Goal: Use online tool/utility

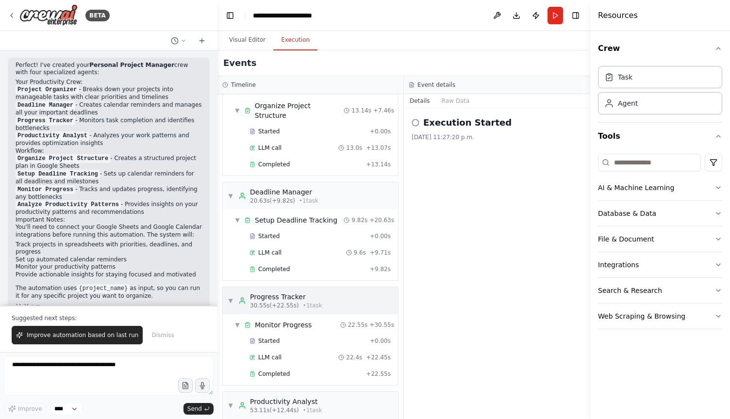
scroll to position [114, 0]
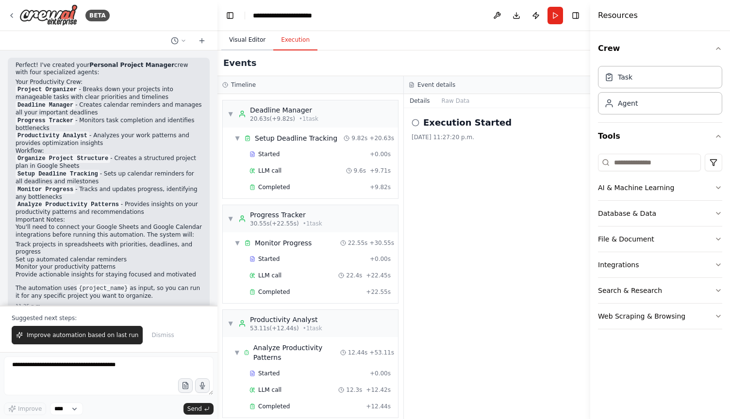
click at [248, 43] on button "Visual Editor" at bounding box center [247, 40] width 52 height 20
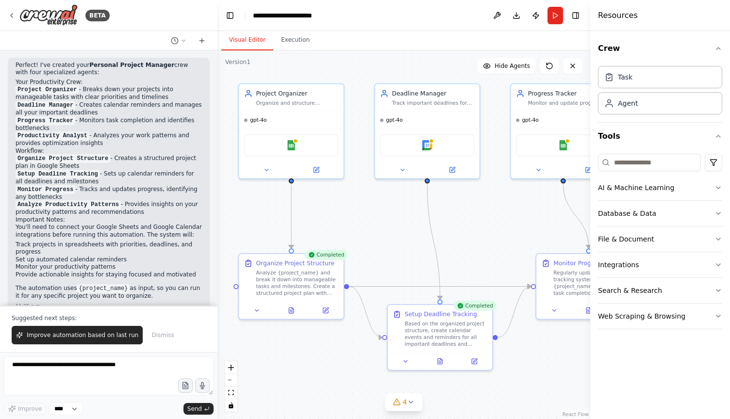
click at [292, 51] on div ".deletable-edge-delete-btn { width: 20px; height: 20px; border: 0px solid #ffff…" at bounding box center [403, 234] width 373 height 369
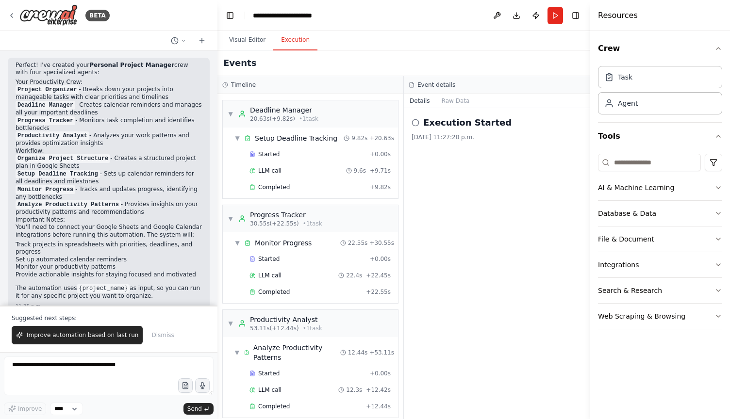
click at [300, 43] on button "Execution" at bounding box center [295, 40] width 44 height 20
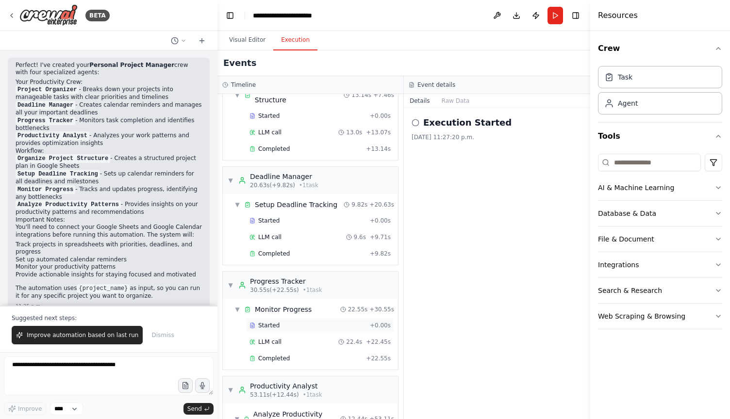
scroll to position [0, 0]
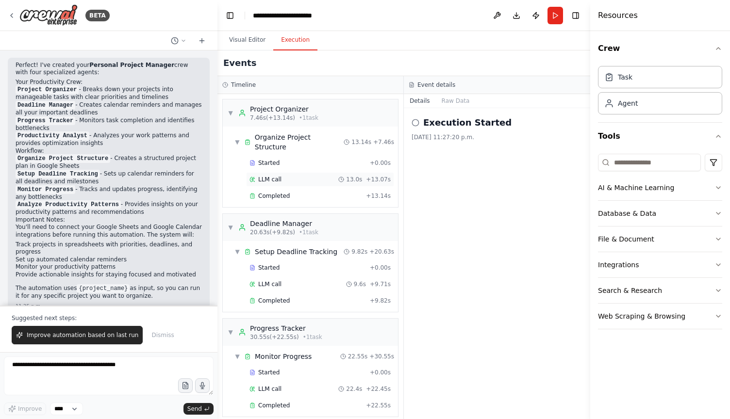
click at [276, 176] on span "LLM call" at bounding box center [269, 180] width 23 height 8
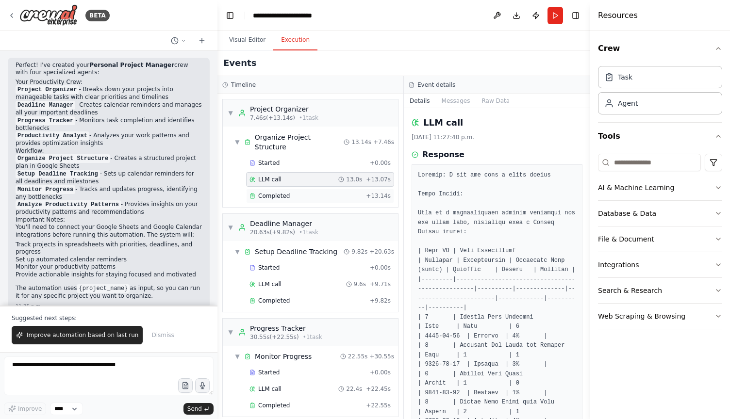
click at [290, 192] on div "Completed" at bounding box center [306, 196] width 113 height 8
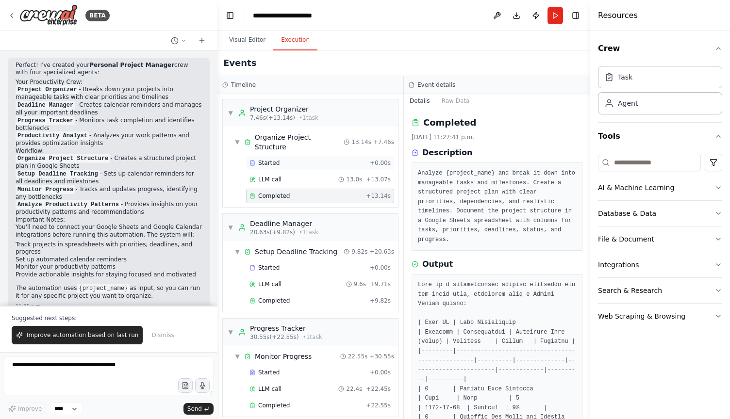
click at [269, 159] on span "Started" at bounding box center [268, 163] width 21 height 8
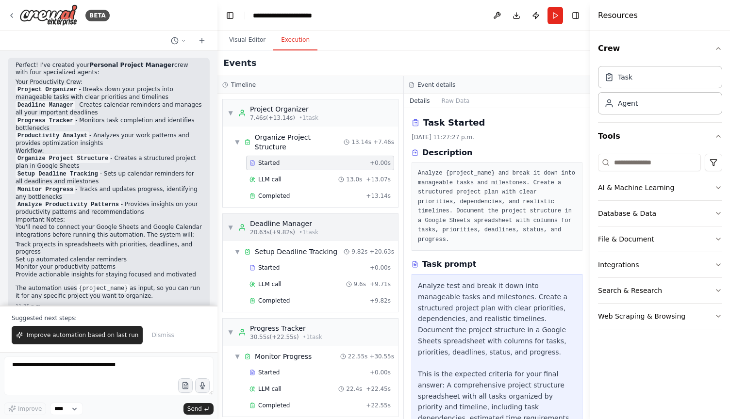
scroll to position [114, 0]
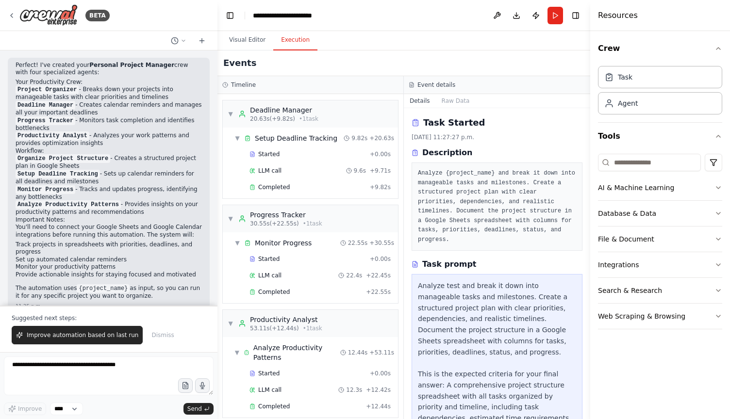
click at [308, 371] on div "Started + 0.00s LLM call 12.3s + 12.42s Completed + 12.44s" at bounding box center [314, 392] width 167 height 50
click at [302, 403] on div "Completed" at bounding box center [306, 407] width 113 height 8
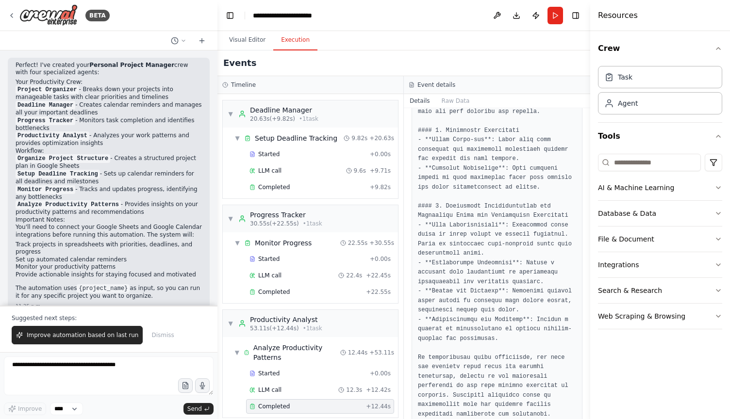
scroll to position [678, 0]
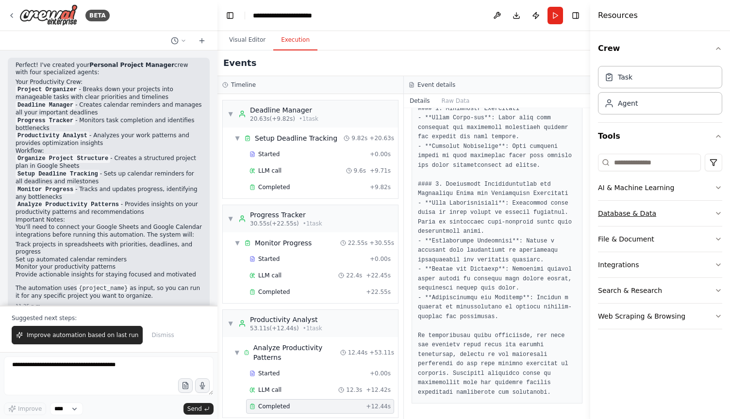
click at [639, 218] on div "Database & Data" at bounding box center [627, 214] width 58 height 10
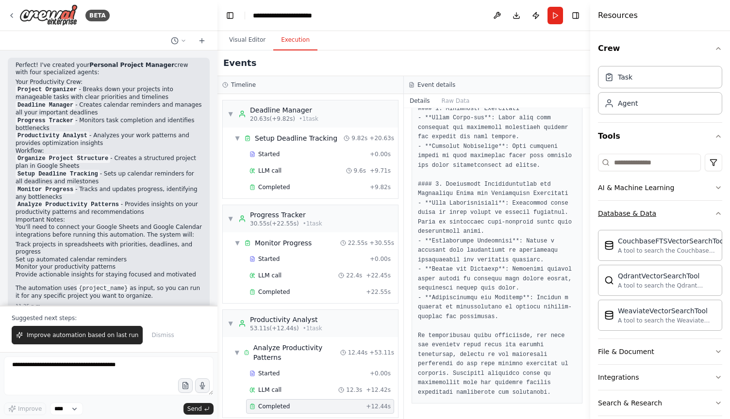
click at [639, 218] on div "Database & Data" at bounding box center [627, 214] width 58 height 10
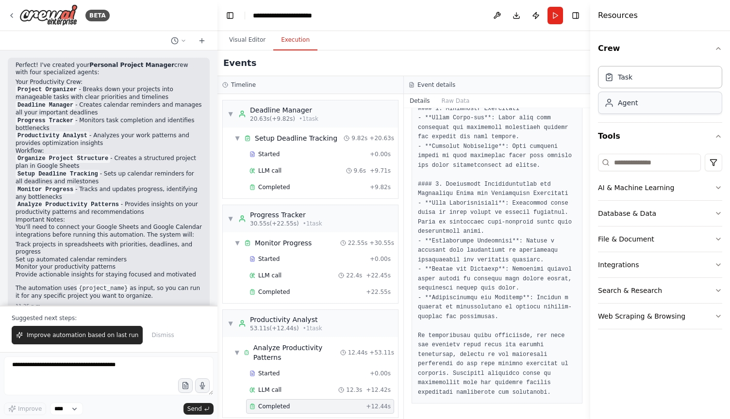
click at [635, 107] on div "Agent" at bounding box center [628, 103] width 20 height 10
click at [628, 79] on div "Task" at bounding box center [625, 77] width 15 height 10
drag, startPoint x: 628, startPoint y: 79, endPoint x: 453, endPoint y: 78, distance: 174.3
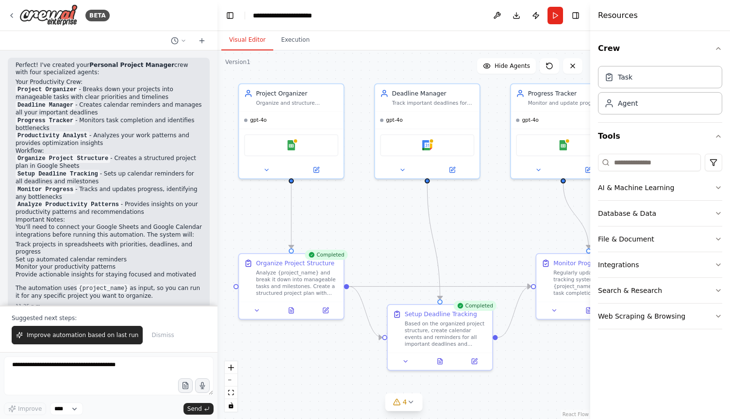
click at [243, 40] on button "Visual Editor" at bounding box center [247, 40] width 52 height 20
click at [232, 15] on button "Toggle Left Sidebar" at bounding box center [230, 16] width 14 height 14
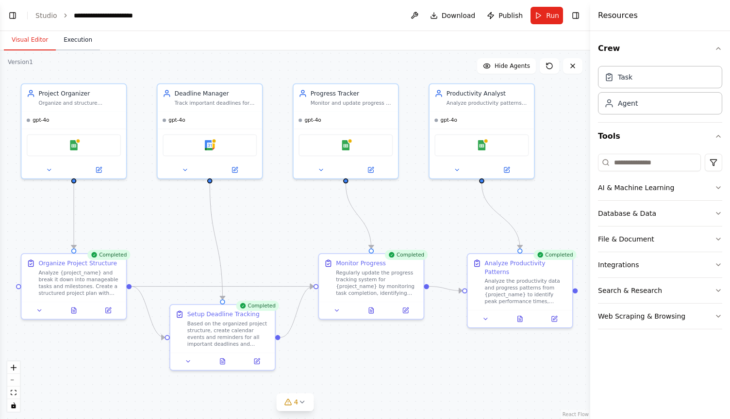
scroll to position [394, 0]
click at [88, 47] on button "Execution" at bounding box center [78, 40] width 44 height 20
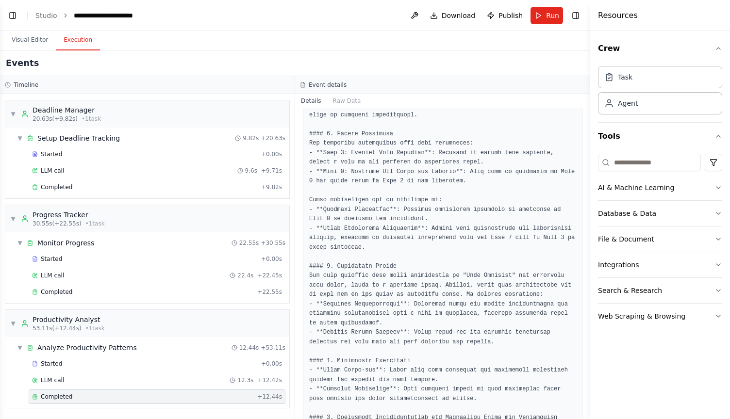
scroll to position [0, 0]
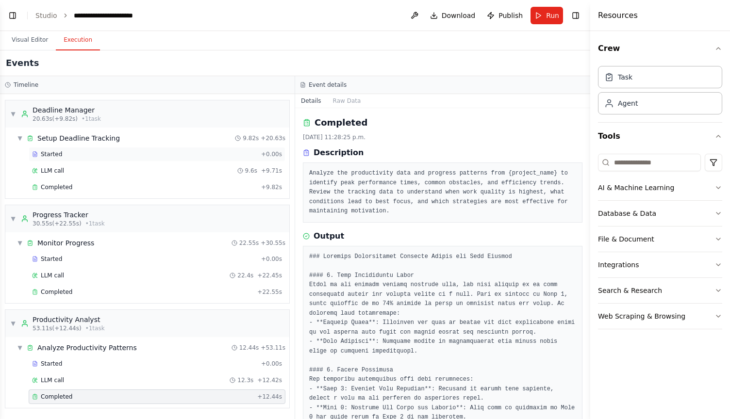
click at [140, 156] on div "Started" at bounding box center [144, 154] width 225 height 8
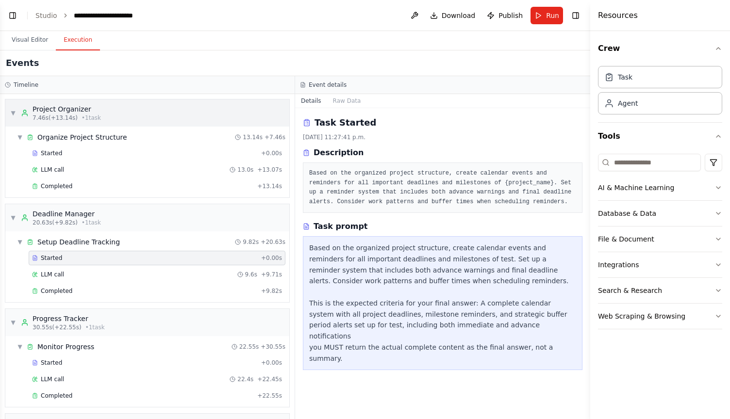
click at [12, 113] on span "▼" at bounding box center [13, 113] width 6 height 8
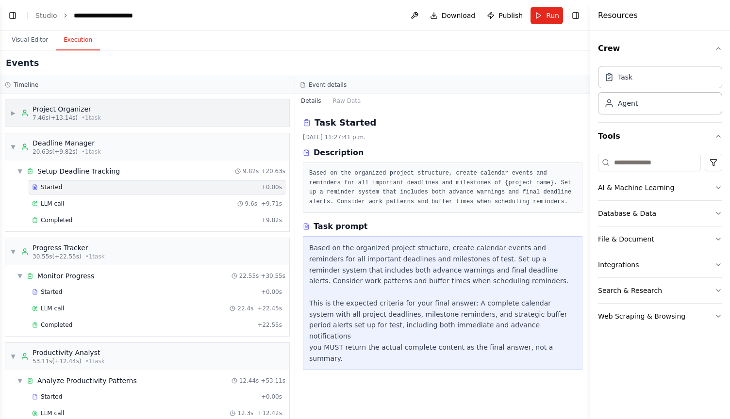
click at [14, 116] on span "▶" at bounding box center [13, 113] width 6 height 8
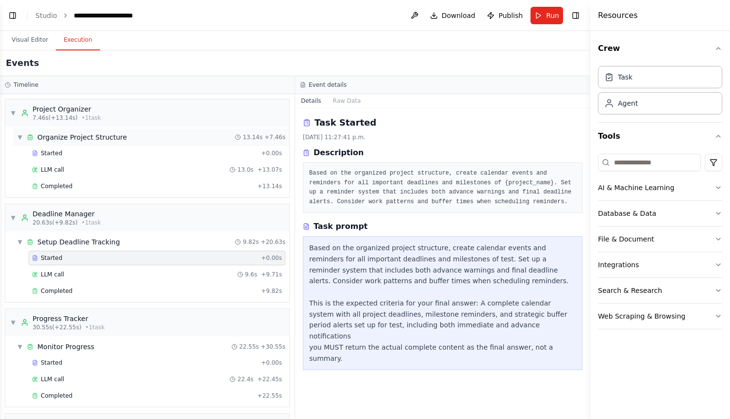
click at [22, 143] on div "▼ Organize Project Structure 13.14s + 7.46s" at bounding box center [151, 137] width 276 height 17
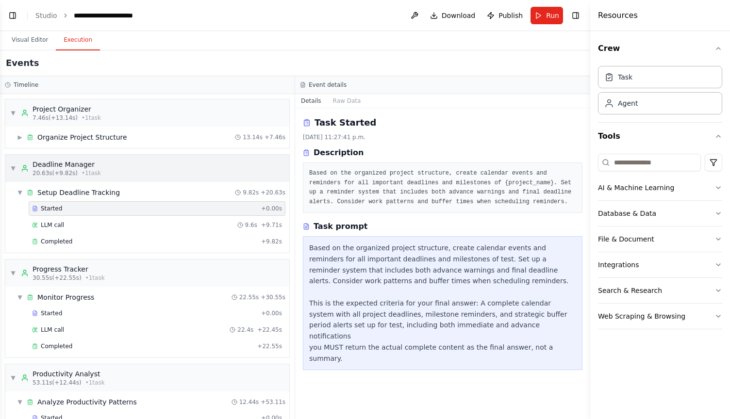
click at [15, 170] on span "▼" at bounding box center [13, 169] width 6 height 8
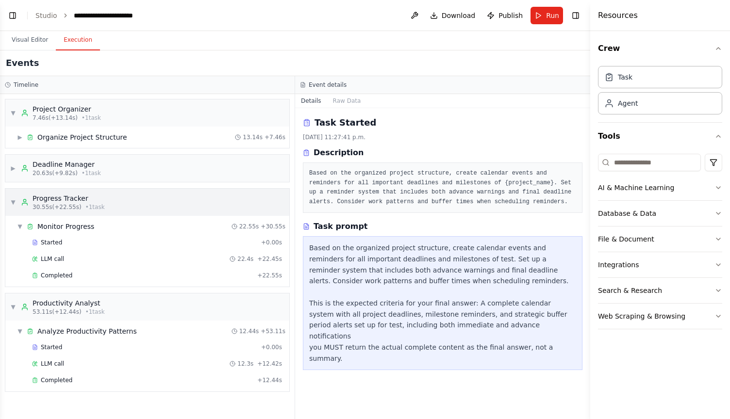
click at [16, 205] on div "▼ Progress Tracker 30.55s (+22.55s) • 1 task" at bounding box center [57, 202] width 95 height 17
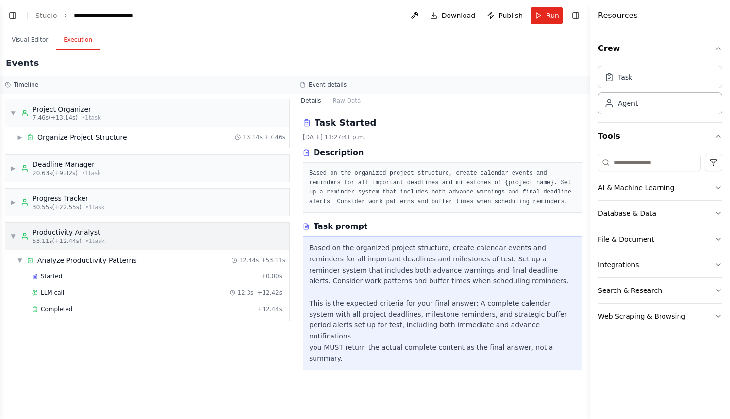
click at [15, 239] on span "▼" at bounding box center [13, 237] width 6 height 8
click at [31, 240] on div "Productivity Analyst 53.11s (+12.44s) • 1 task" at bounding box center [63, 236] width 84 height 17
click at [64, 311] on span "Completed" at bounding box center [57, 310] width 32 height 8
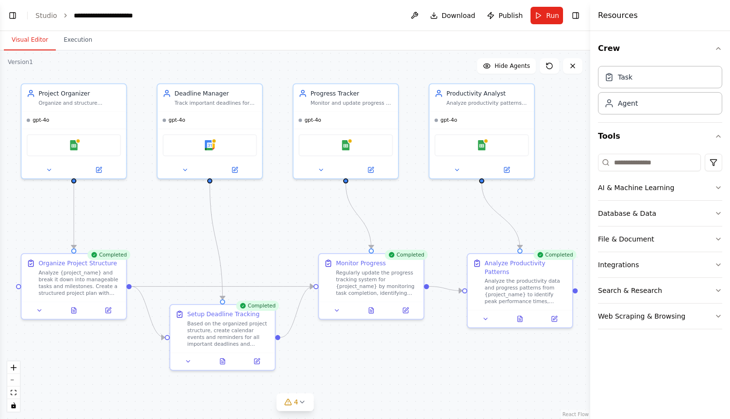
click at [10, 42] on button "Visual Editor" at bounding box center [30, 40] width 52 height 20
click at [78, 45] on button "Execution" at bounding box center [78, 40] width 44 height 20
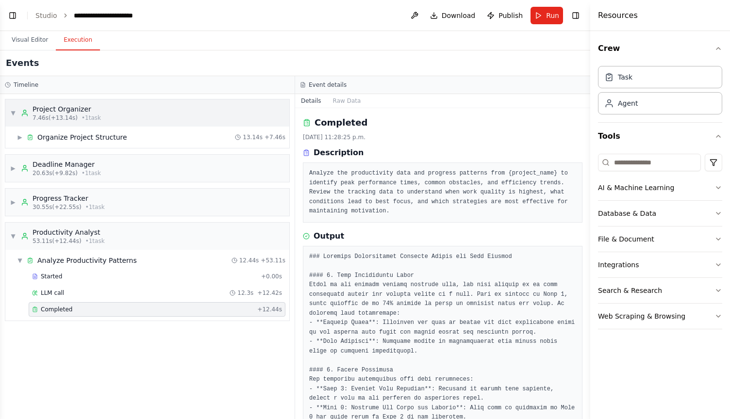
click at [50, 109] on div "Project Organizer" at bounding box center [67, 109] width 68 height 10
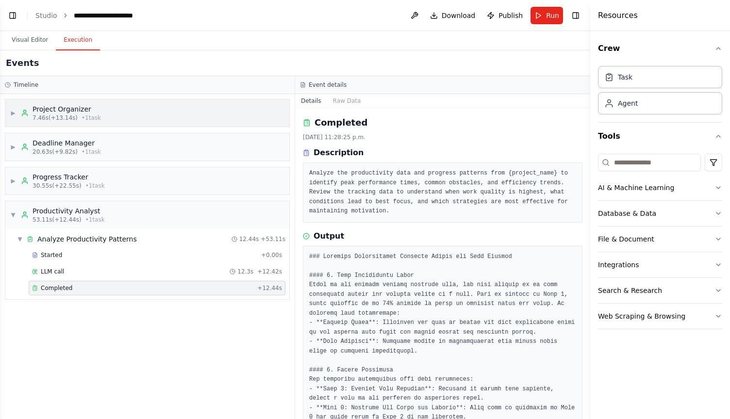
click at [50, 109] on div "Project Organizer" at bounding box center [67, 109] width 68 height 10
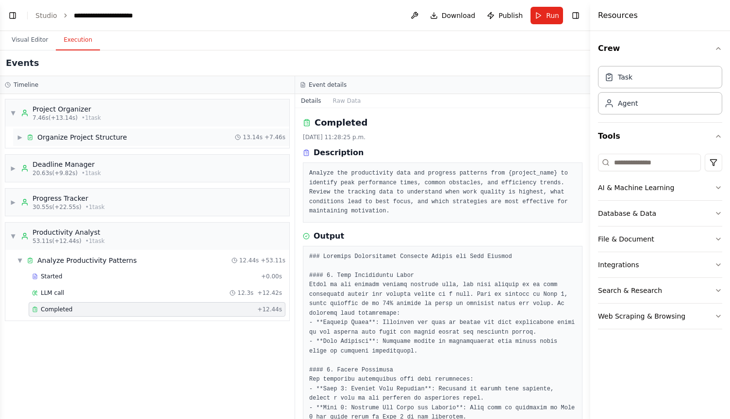
click at [17, 140] on span "▶" at bounding box center [20, 137] width 6 height 8
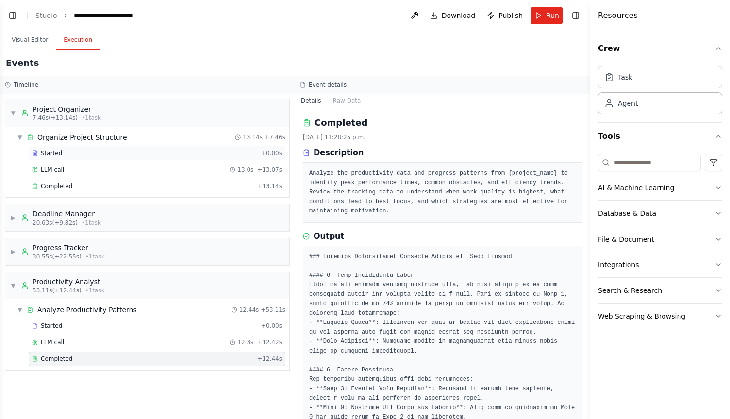
click at [75, 153] on div "Started" at bounding box center [144, 154] width 225 height 8
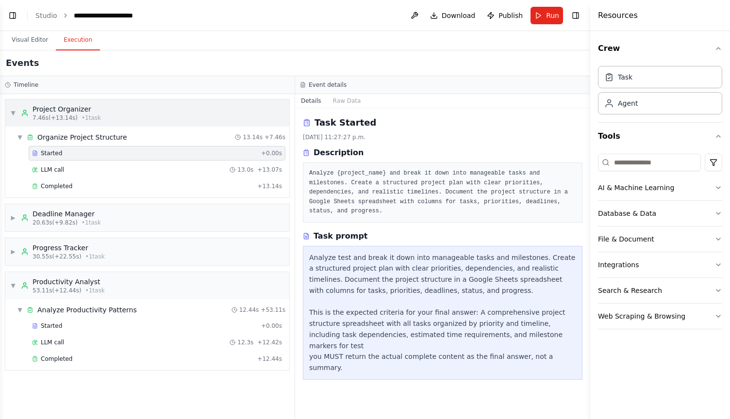
click at [76, 107] on div "Project Organizer" at bounding box center [67, 109] width 68 height 10
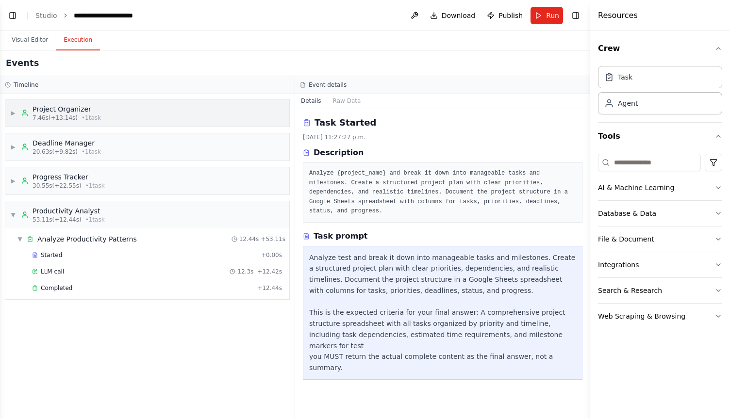
click at [12, 116] on span "▶" at bounding box center [13, 113] width 6 height 8
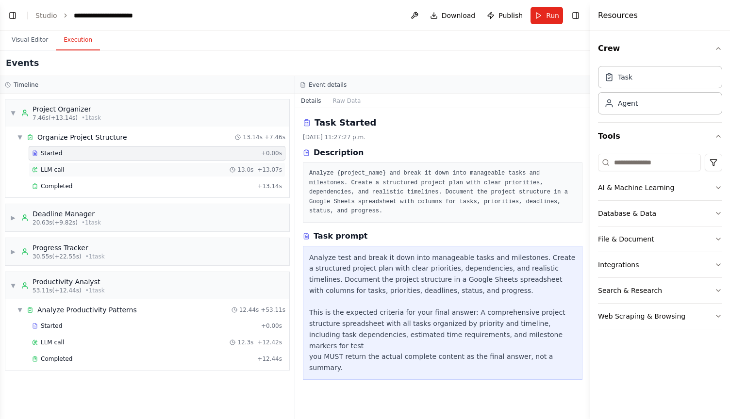
click at [46, 172] on span "LLM call" at bounding box center [52, 170] width 23 height 8
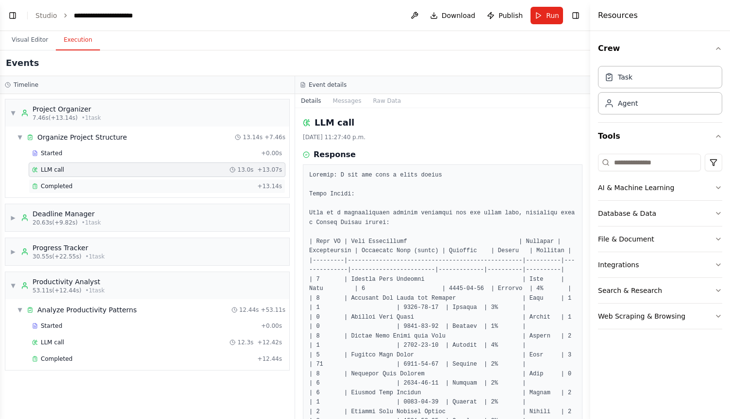
click at [74, 190] on div "Completed" at bounding box center [142, 187] width 221 height 8
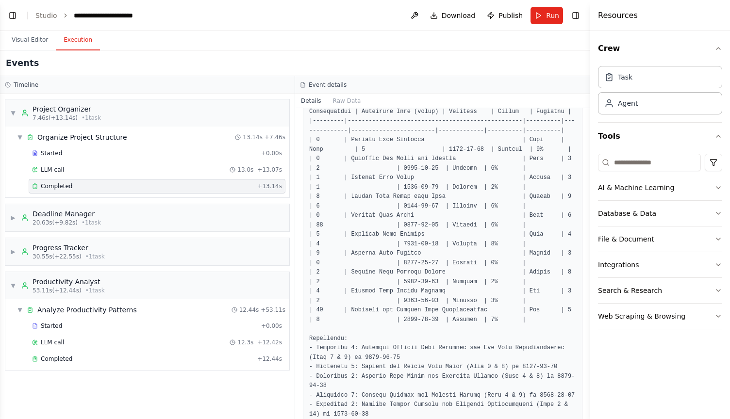
scroll to position [243, 0]
